Goal: Transaction & Acquisition: Purchase product/service

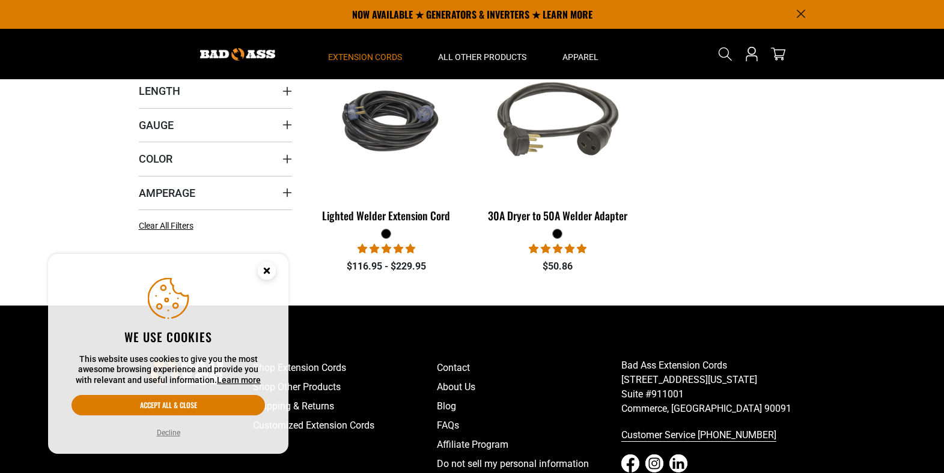
click at [170, 429] on button "Decline" at bounding box center [168, 433] width 31 height 12
click at [171, 432] on button "Decline" at bounding box center [168, 433] width 31 height 12
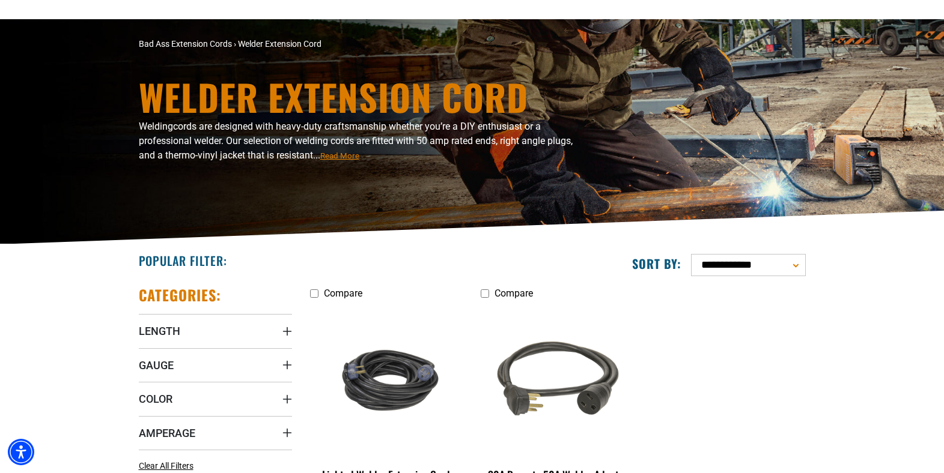
scroll to position [120, 0]
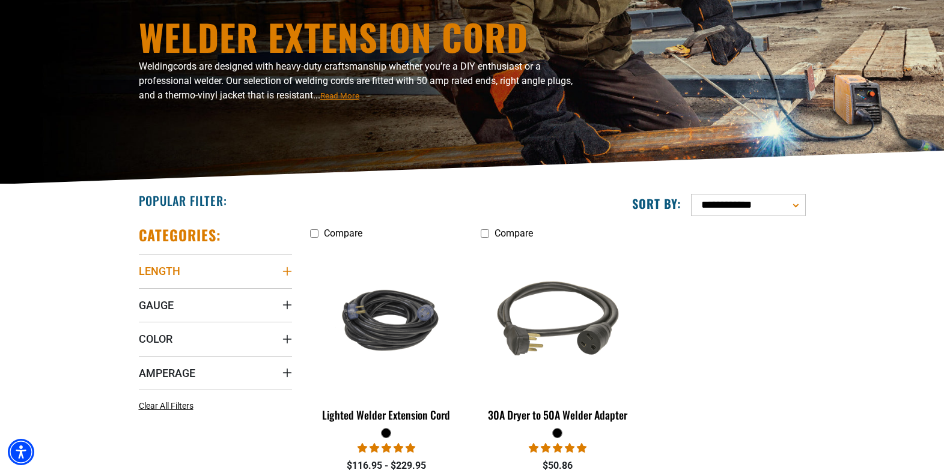
click at [181, 269] on summary "Length" at bounding box center [215, 271] width 153 height 34
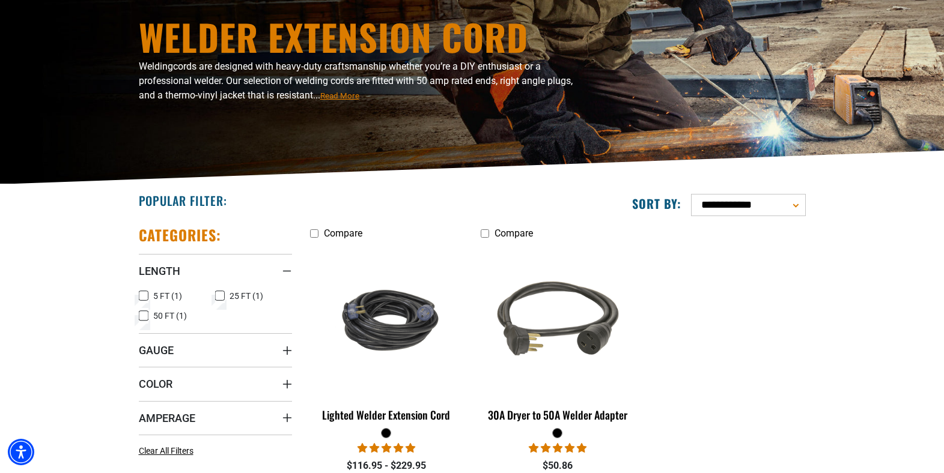
click at [221, 295] on icon at bounding box center [220, 296] width 10 height 16
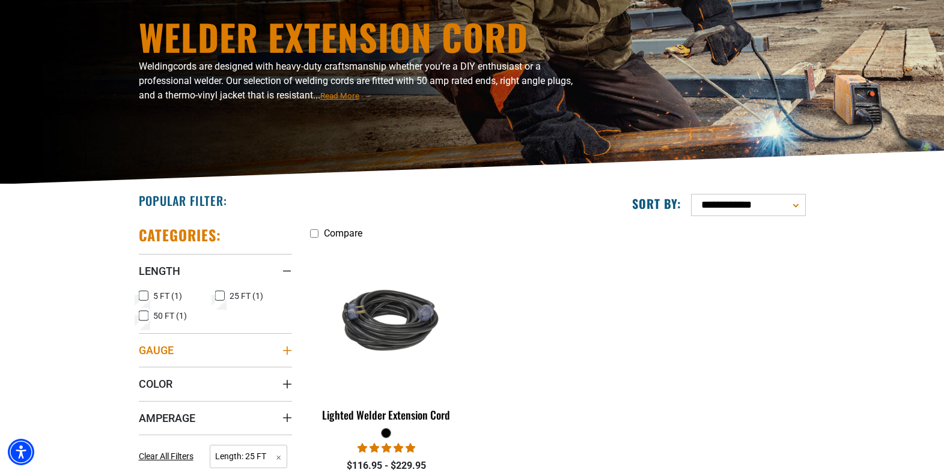
click at [165, 355] on span "Gauge" at bounding box center [156, 351] width 35 height 14
click at [140, 375] on icon at bounding box center [144, 375] width 10 height 16
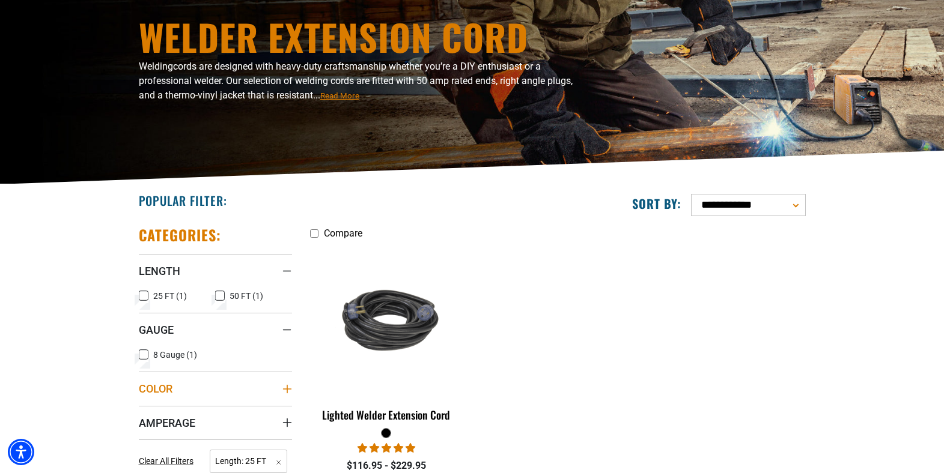
scroll to position [240, 0]
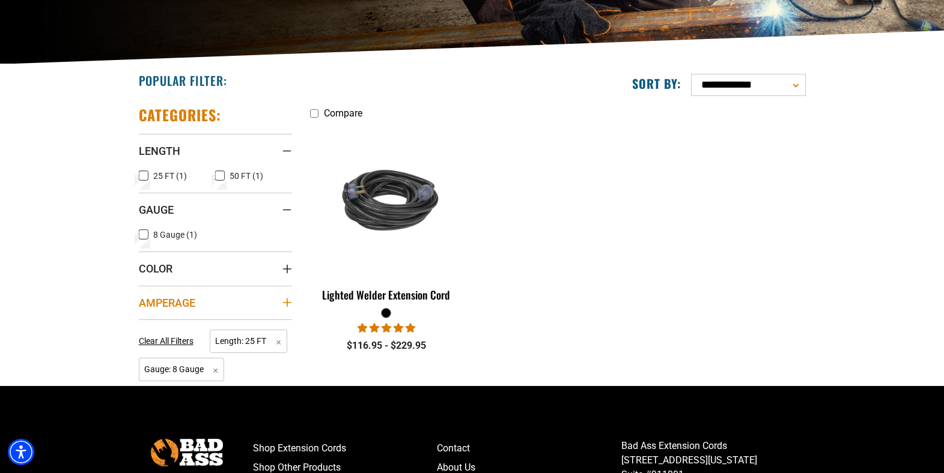
click at [199, 303] on summary "Amperage" at bounding box center [215, 303] width 153 height 34
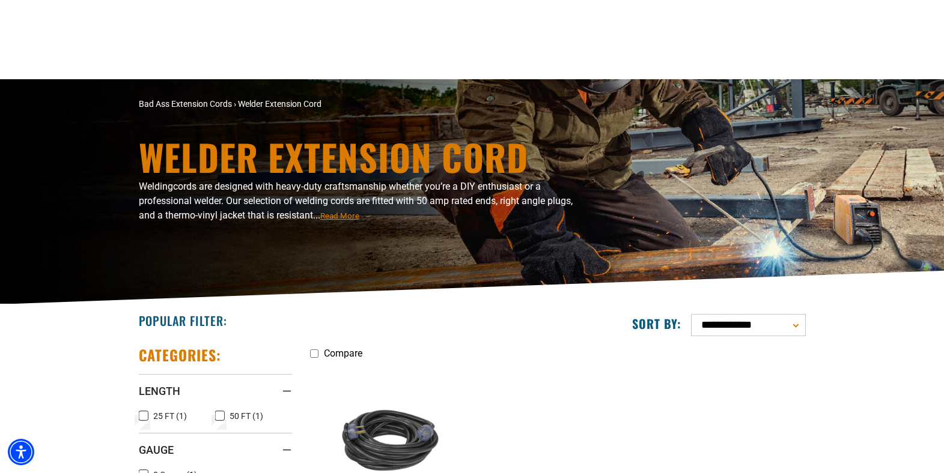
scroll to position [300, 0]
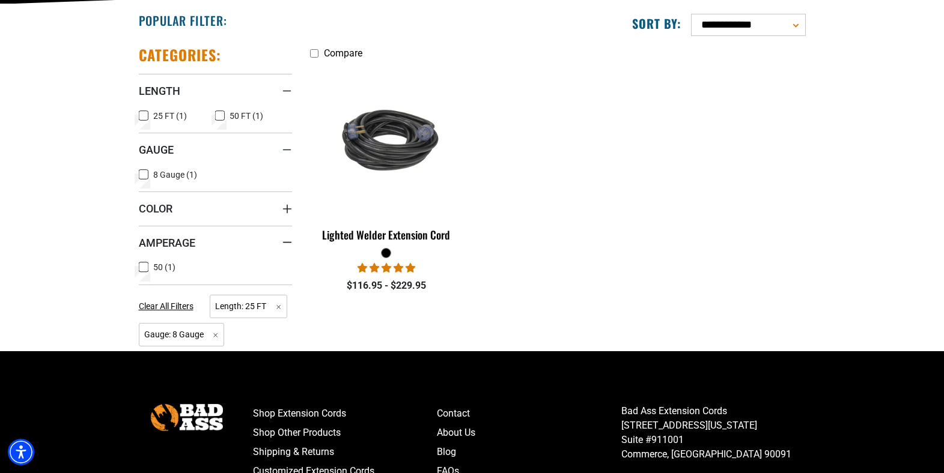
click at [146, 270] on icon at bounding box center [144, 268] width 10 height 16
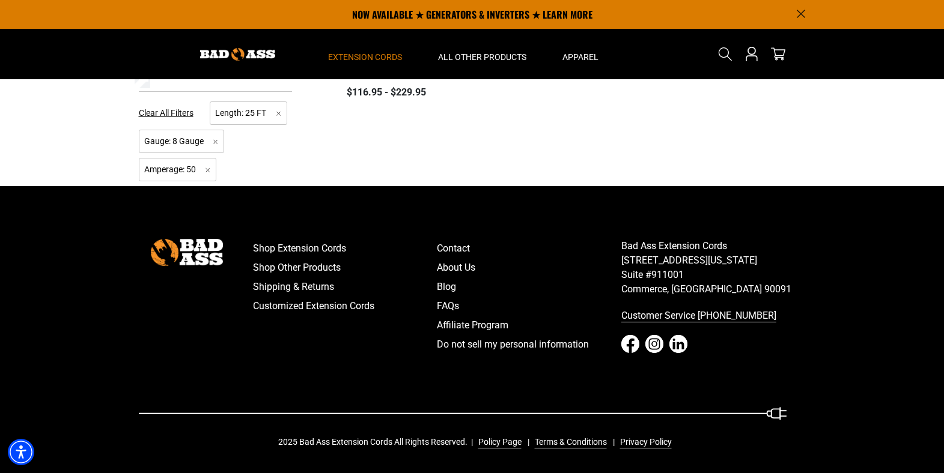
scroll to position [314, 0]
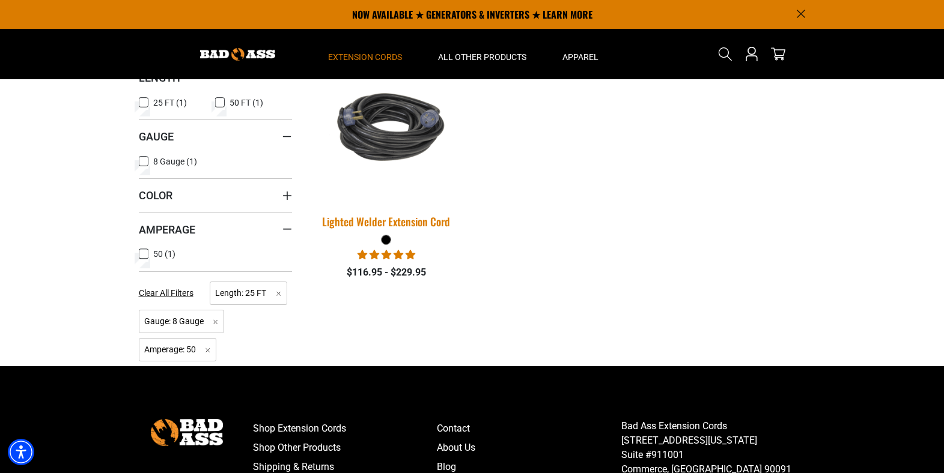
click at [375, 225] on div "Lighted Welder Extension Cord" at bounding box center [386, 221] width 153 height 11
